Goal: Find specific page/section: Find specific page/section

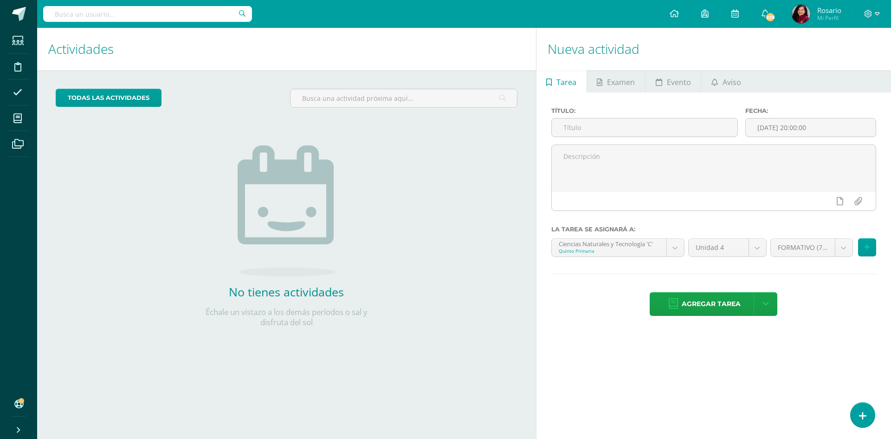
click at [71, 198] on div "todas las Actividades No tienes actividades Échale un vistazo a los demás perío…" at bounding box center [286, 213] width 499 height 287
click at [388, 252] on div "todas las Actividades No tienes actividades Échale un vistazo a los demás perío…" at bounding box center [286, 213] width 499 height 287
drag, startPoint x: 871, startPoint y: 6, endPoint x: 867, endPoint y: 15, distance: 9.3
click at [871, 7] on div at bounding box center [872, 14] width 38 height 28
click at [867, 15] on icon at bounding box center [868, 14] width 8 height 8
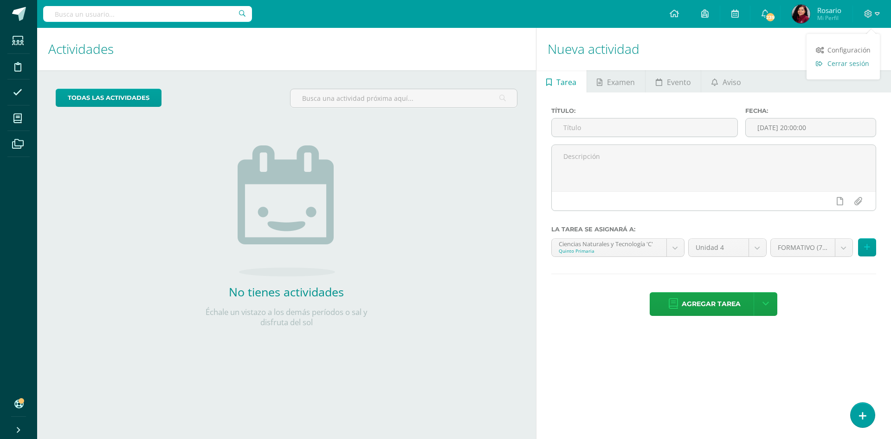
click at [856, 67] on span "Cerrar sesión" at bounding box center [848, 63] width 42 height 9
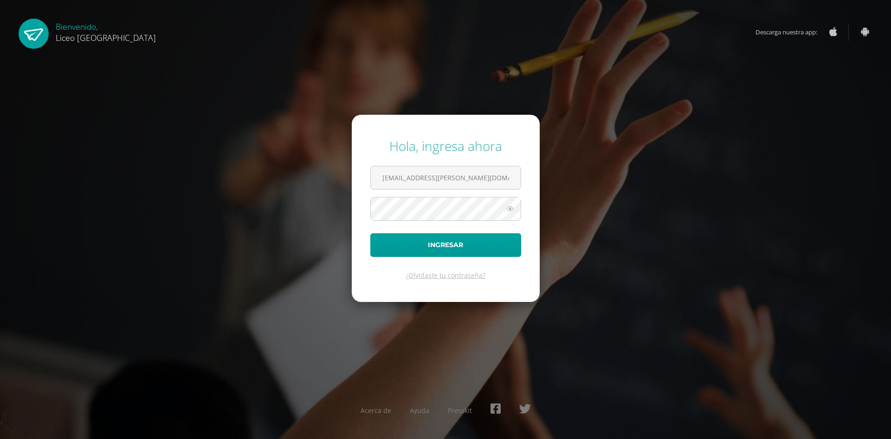
drag, startPoint x: 481, startPoint y: 180, endPoint x: 246, endPoint y: 164, distance: 234.9
click at [251, 163] on div "Hola, ingresa ahora rosario.guzman@liceoguatemala.edu.gt Ingresar ¿Olvidaste tu…" at bounding box center [445, 218] width 599 height 179
type input "sonia.calo@liceoguatemala.edu.gt"
click at [420, 250] on button "Ingresar" at bounding box center [445, 245] width 151 height 24
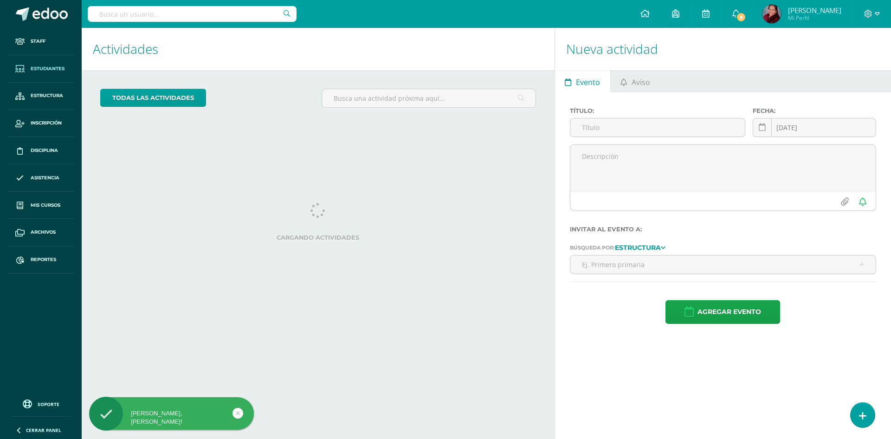
click at [62, 65] on span "Estudiantes" at bounding box center [48, 68] width 34 height 7
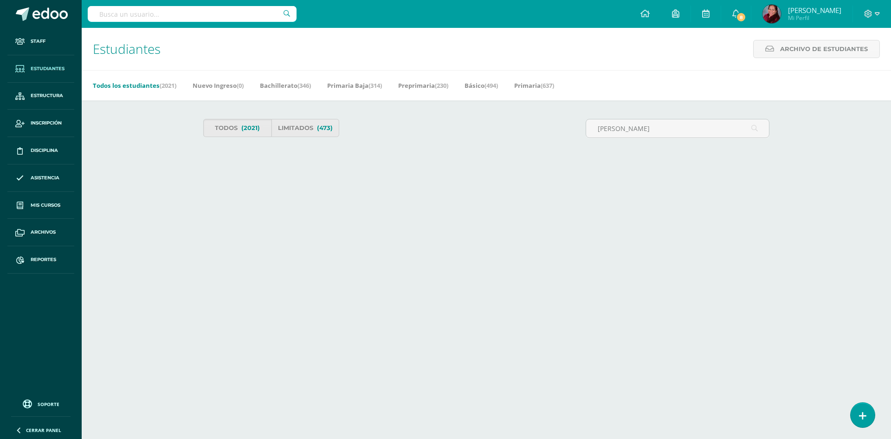
type input "dubon prado"
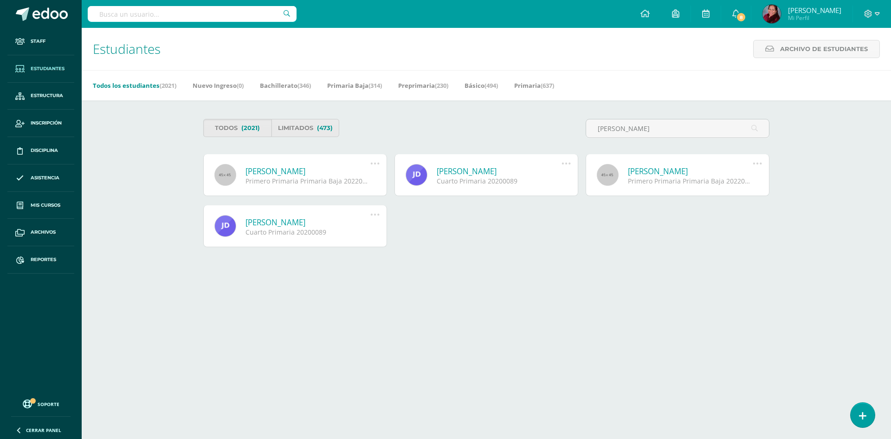
click at [47, 70] on span "Estudiantes" at bounding box center [48, 68] width 34 height 7
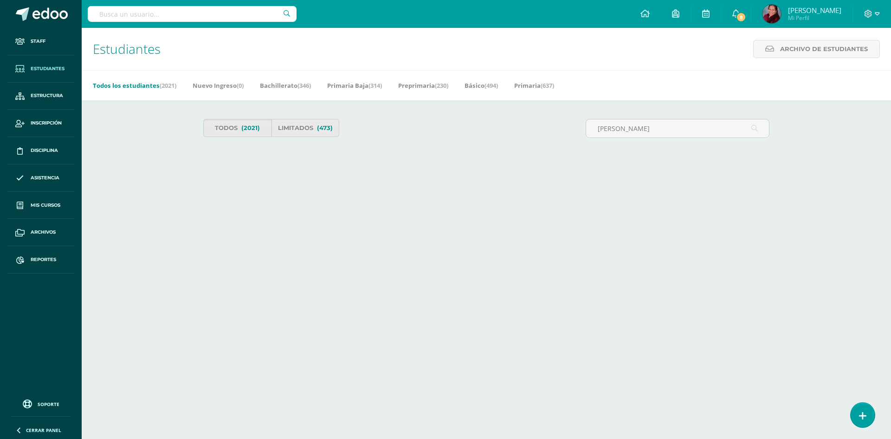
type input "morgan"
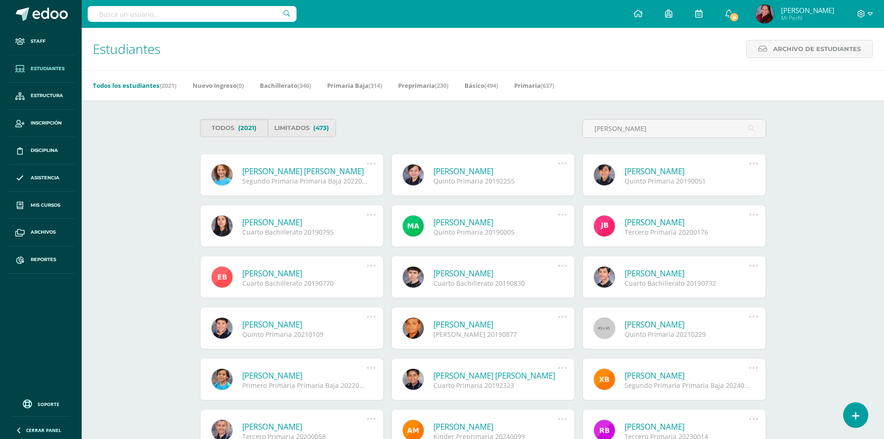
click at [506, 174] on link "Thiago Valentino Morgan Girón" at bounding box center [495, 171] width 125 height 11
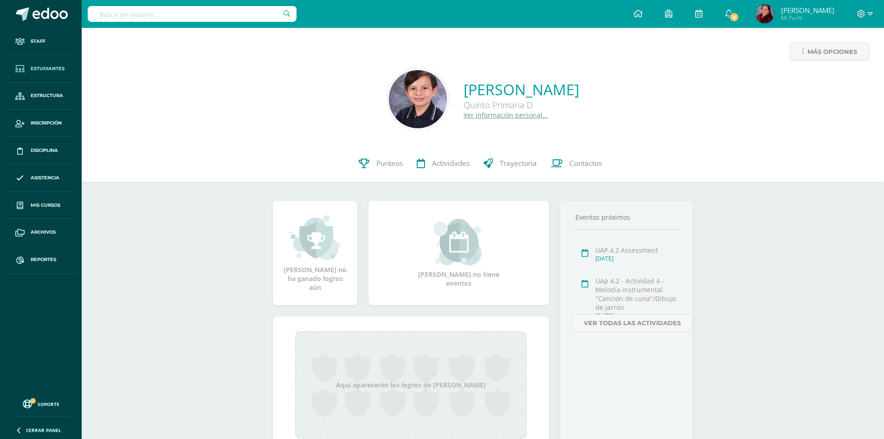
drag, startPoint x: 56, startPoint y: 69, endPoint x: 63, endPoint y: 62, distance: 9.5
click at [57, 69] on span "Estudiantes" at bounding box center [48, 68] width 34 height 7
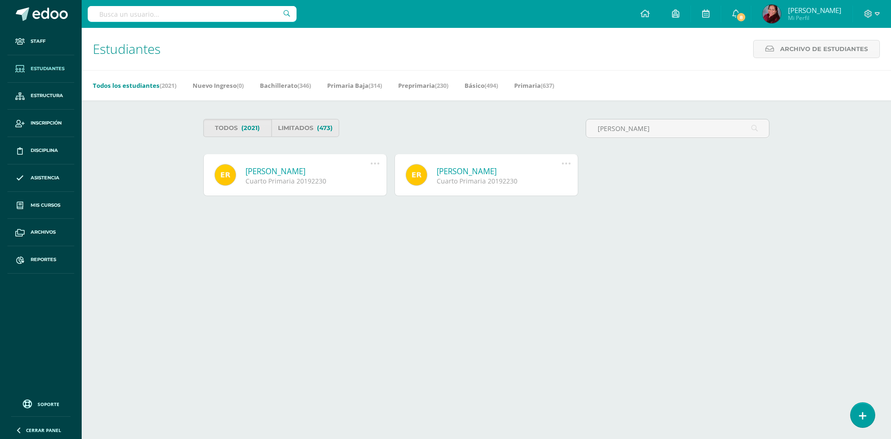
type input "[PERSON_NAME]"
click at [280, 169] on link "[PERSON_NAME]" at bounding box center [307, 171] width 125 height 11
